Goal: Task Accomplishment & Management: Use online tool/utility

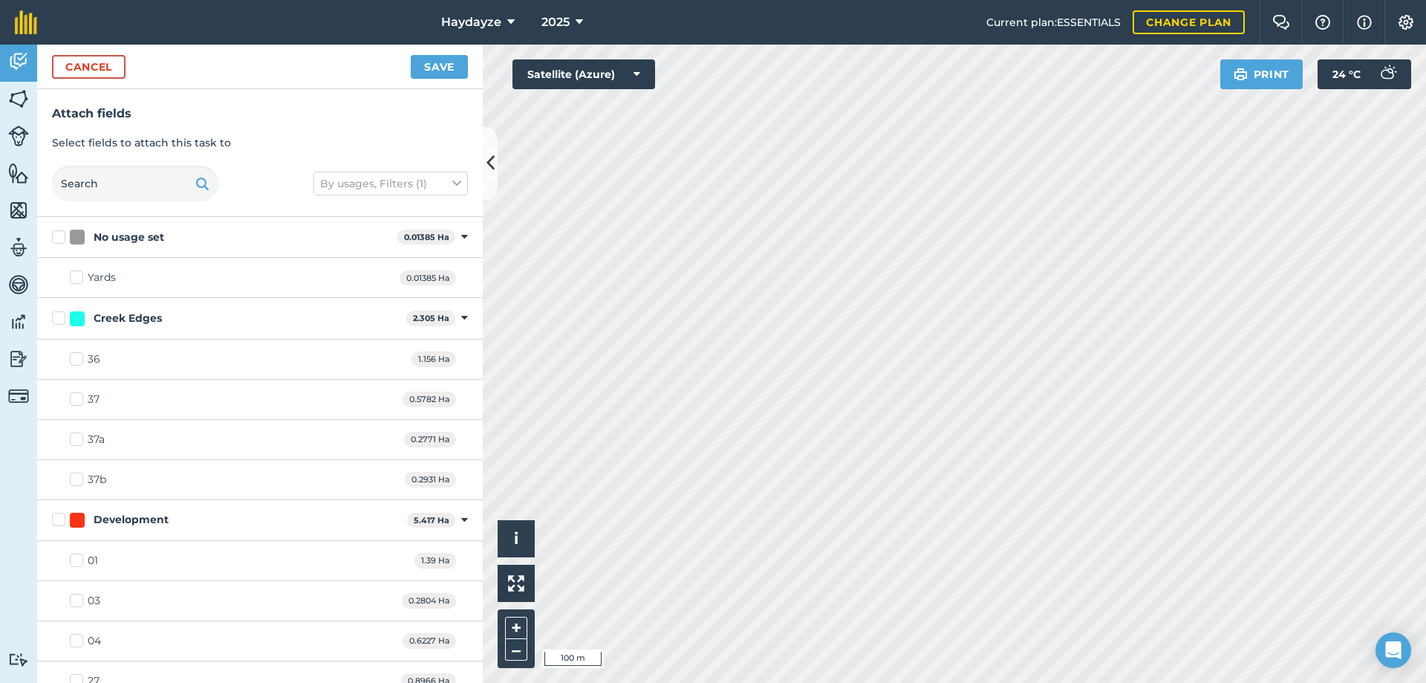
checkbox input "true"
click at [432, 68] on button "Save" at bounding box center [439, 67] width 57 height 24
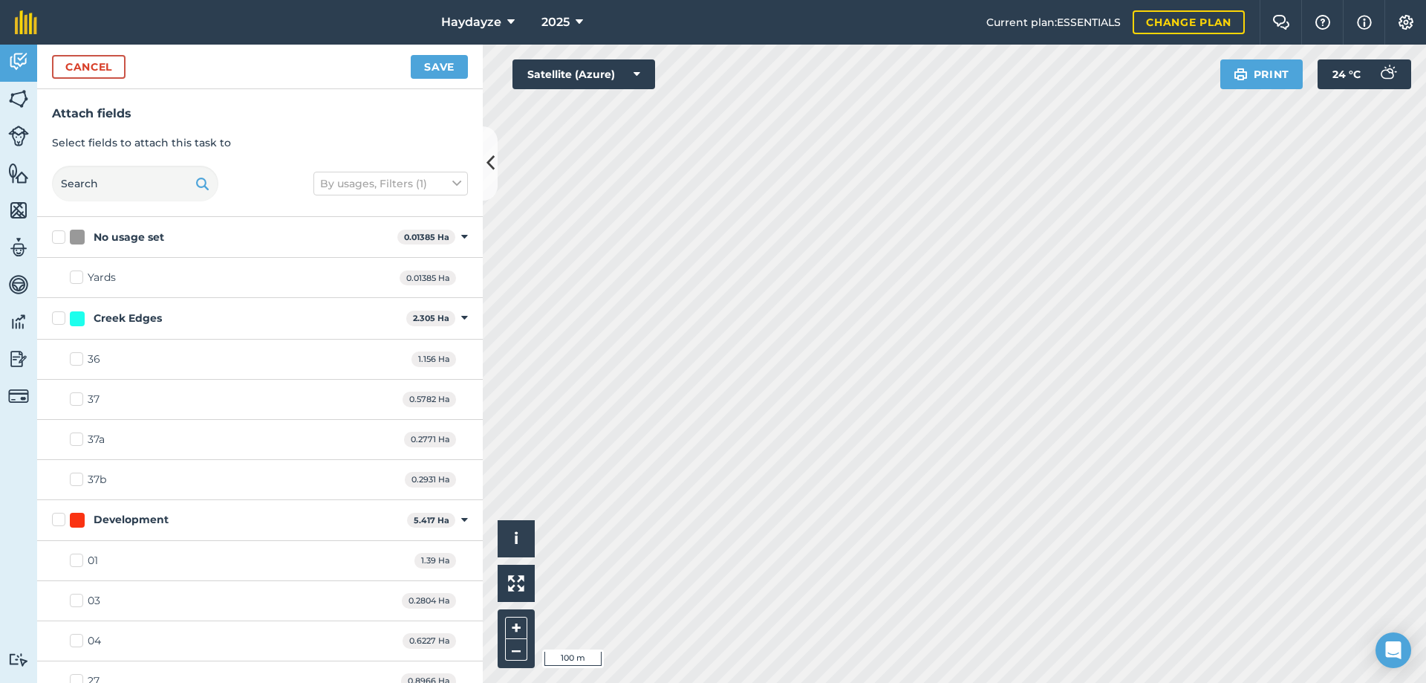
checkbox input "false"
click at [436, 62] on button "Save" at bounding box center [439, 67] width 57 height 24
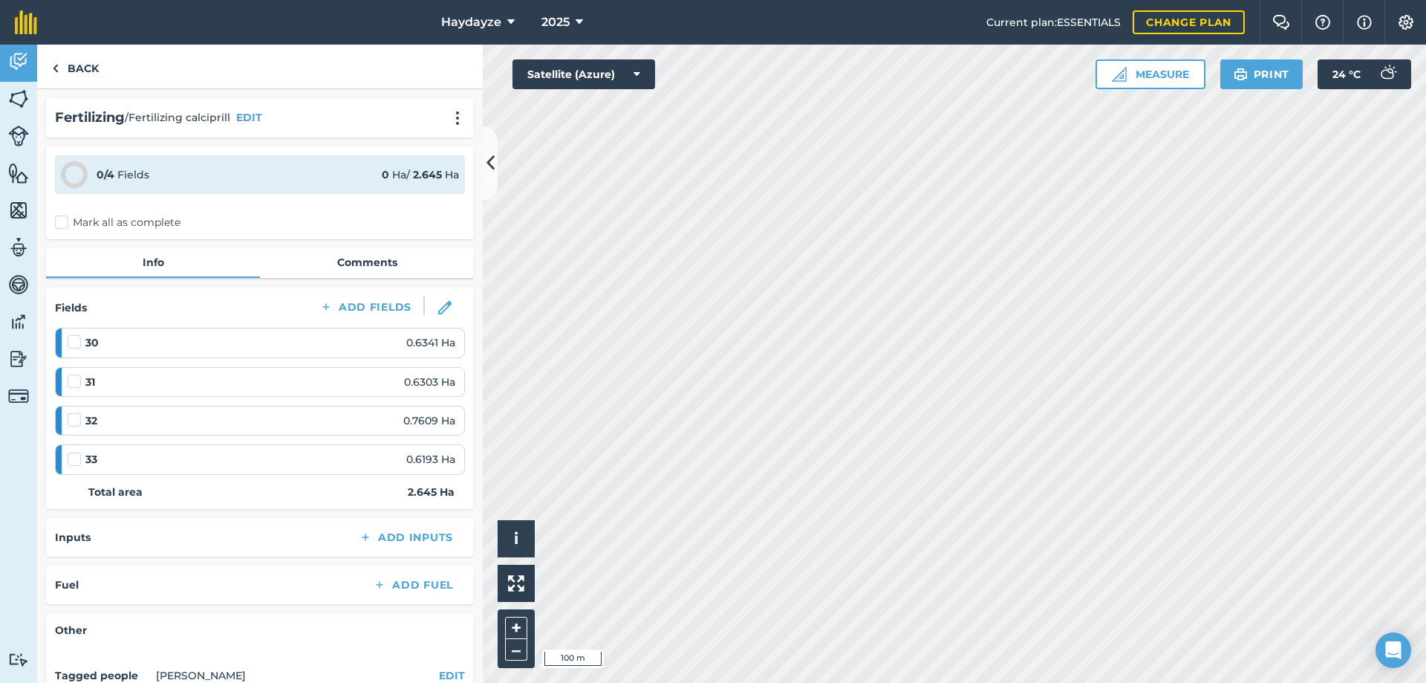
scroll to position [149, 0]
